Goal: Task Accomplishment & Management: Use online tool/utility

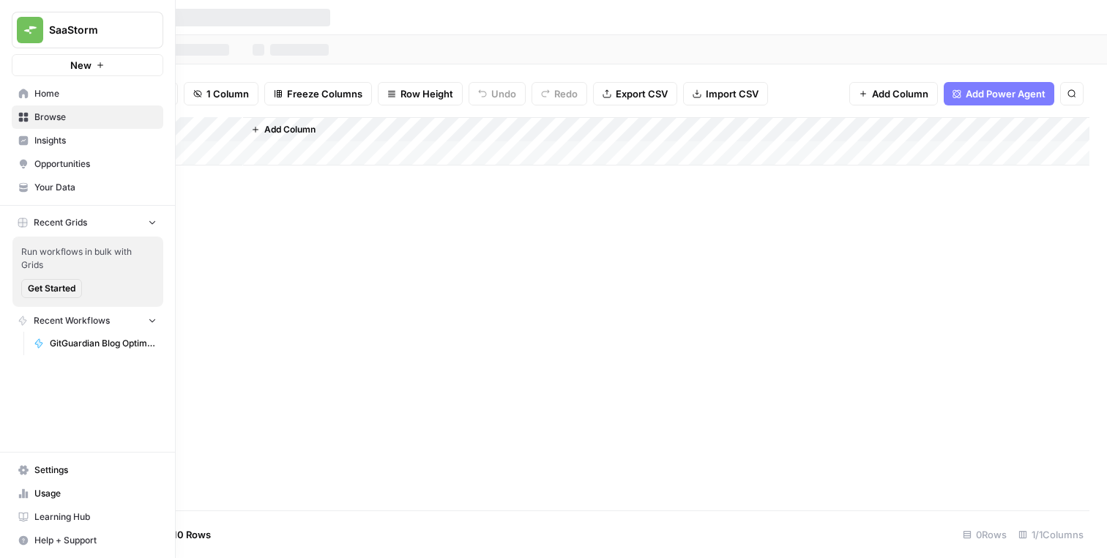
click at [86, 340] on span "GitGuardian Blog Optimisation Workflow" at bounding box center [103, 343] width 107 height 13
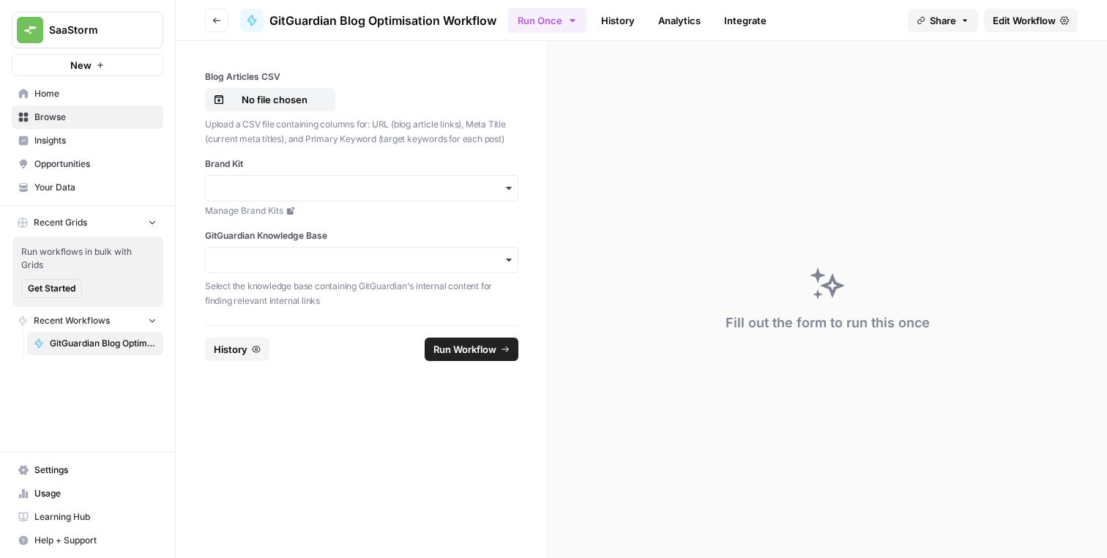
click at [108, 117] on span "Browse" at bounding box center [95, 117] width 122 height 13
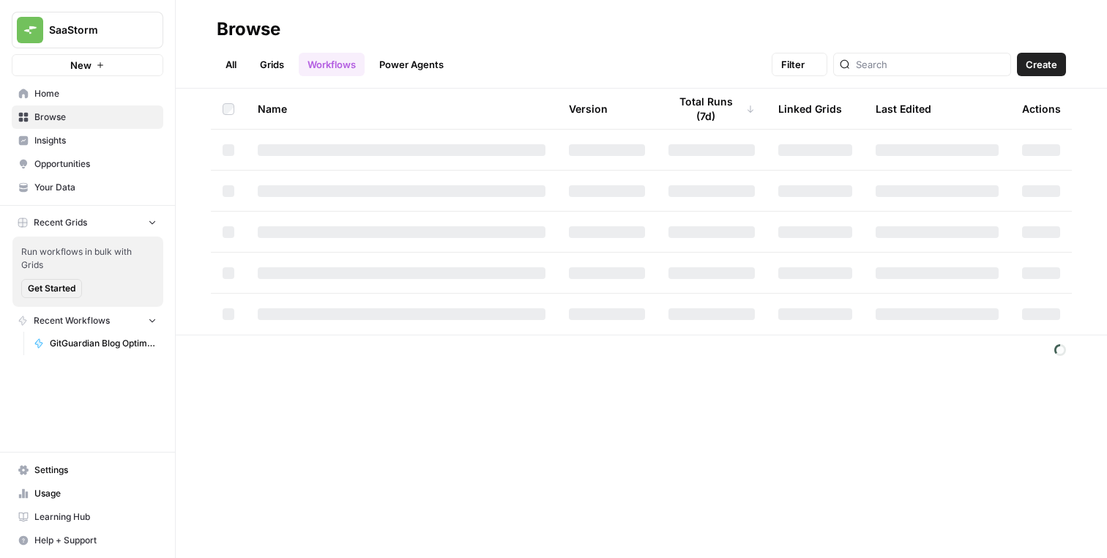
click at [106, 91] on span "Home" at bounding box center [95, 93] width 122 height 13
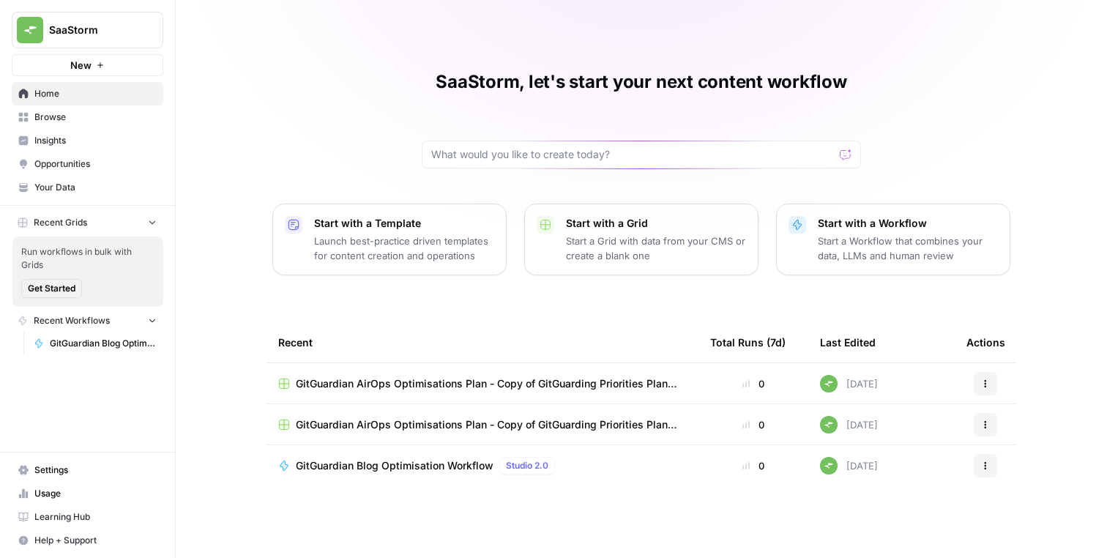
click at [974, 458] on button "Actions" at bounding box center [985, 465] width 23 height 23
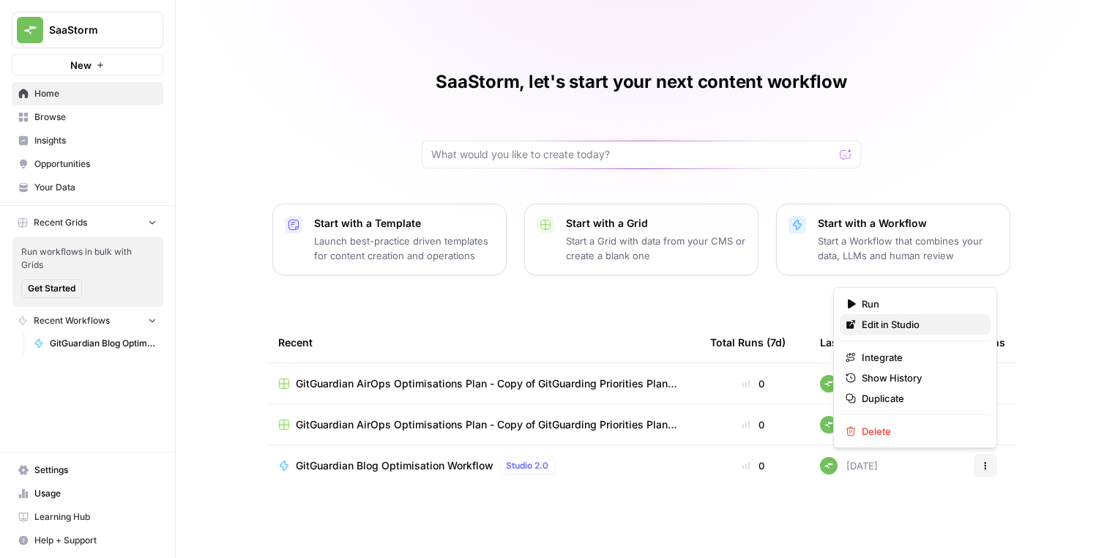
click at [917, 319] on span "Edit in Studio" at bounding box center [920, 324] width 117 height 15
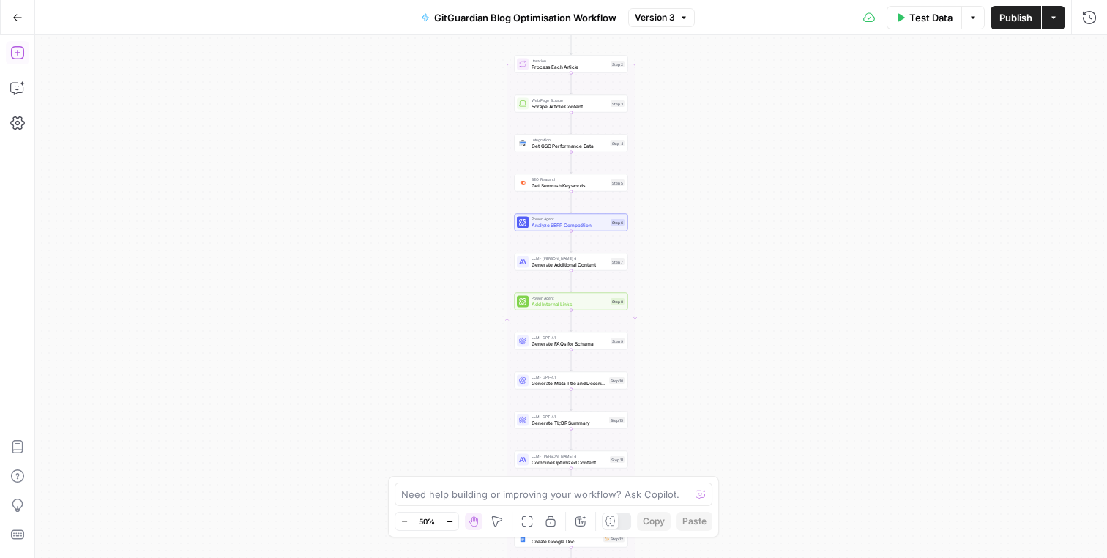
click at [15, 25] on button "Go Back" at bounding box center [17, 17] width 26 height 26
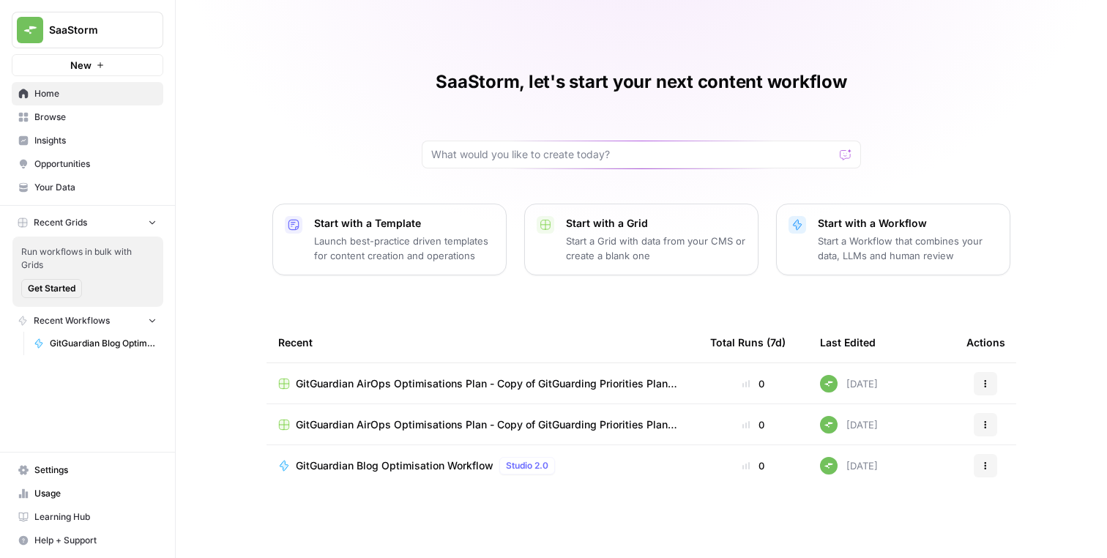
click at [395, 429] on span "GitGuardian AirOps Optimisations Plan - Copy of GitGuarding Priorities Plan 202…" at bounding box center [491, 424] width 391 height 15
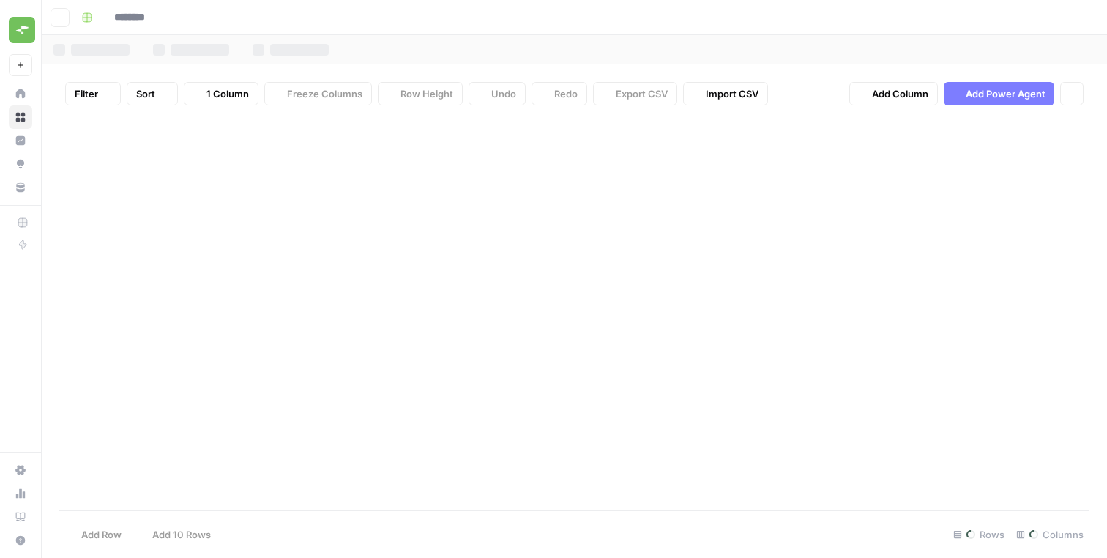
type input "**********"
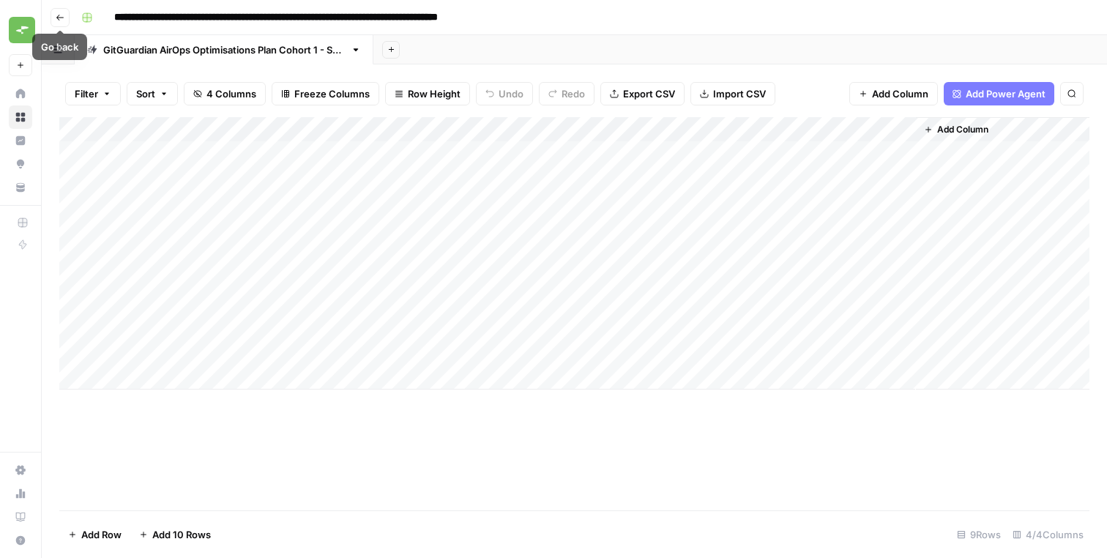
click at [61, 19] on icon "button" at bounding box center [60, 17] width 9 height 9
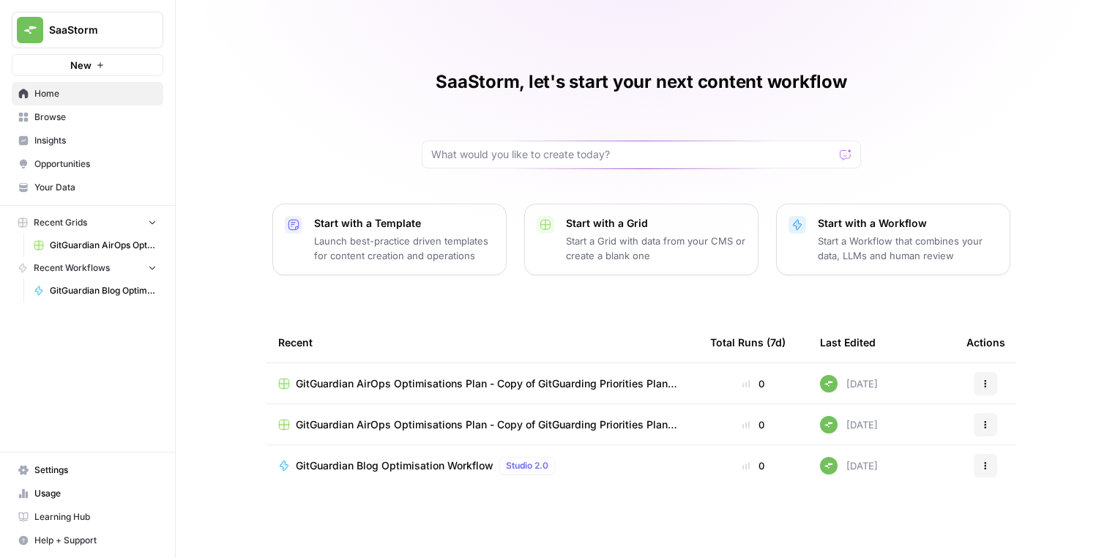
click at [383, 384] on span "GitGuardian AirOps Optimisations Plan - Copy of GitGuarding Priorities Plan 202…" at bounding box center [491, 383] width 391 height 15
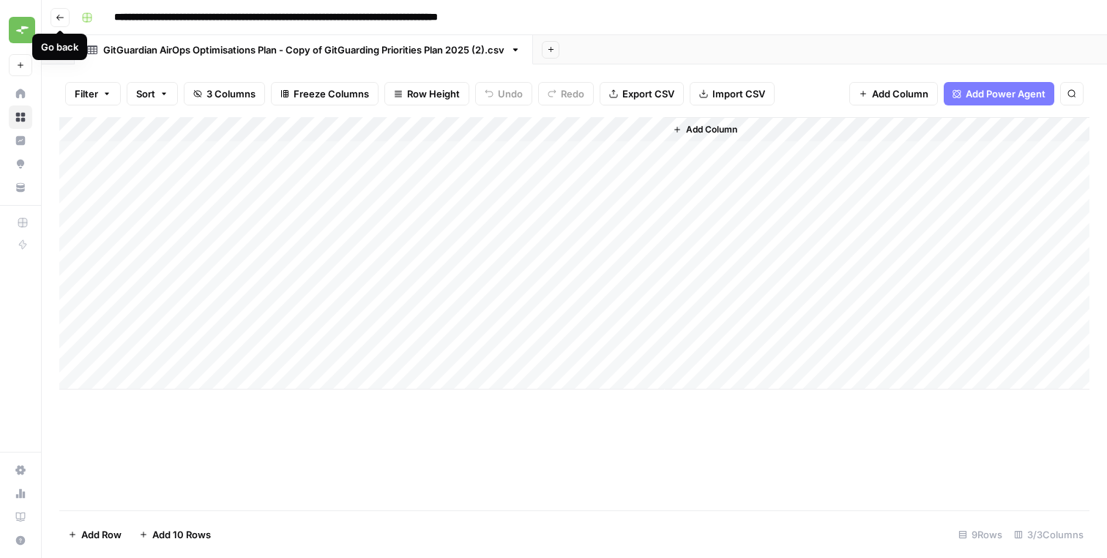
click at [61, 18] on icon "button" at bounding box center [60, 17] width 9 height 9
